Goal: Transaction & Acquisition: Book appointment/travel/reservation

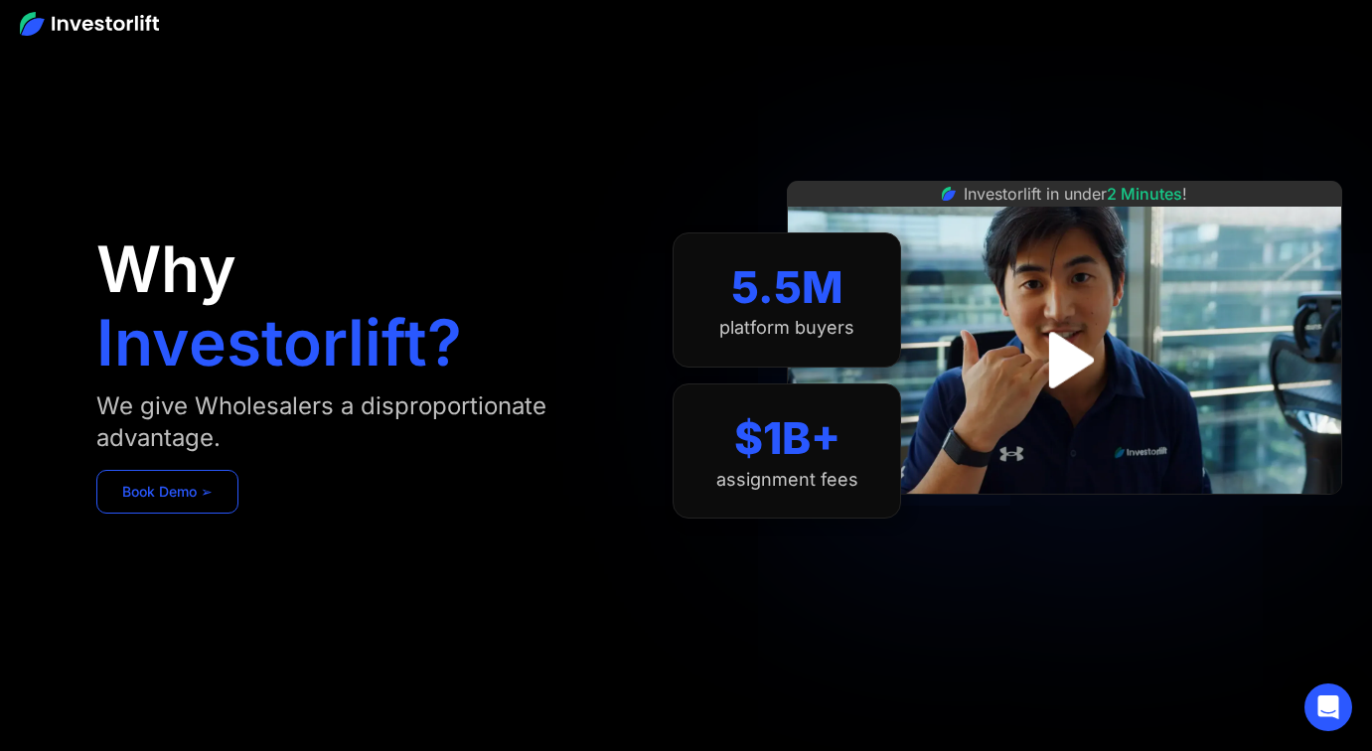
click at [200, 488] on link "Book Demo ➢" at bounding box center [167, 492] width 142 height 44
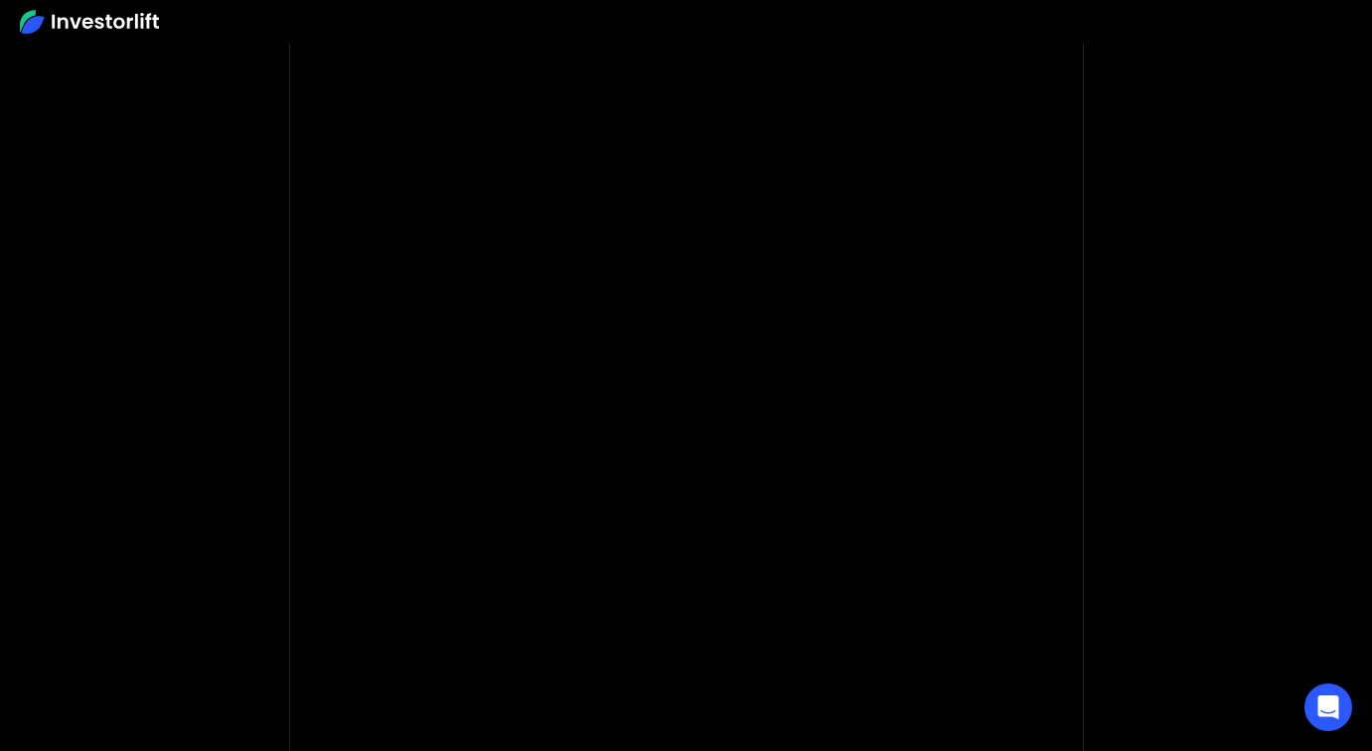
scroll to position [84, 0]
